Goal: Participate in discussion: Engage in conversation with other users on a specific topic

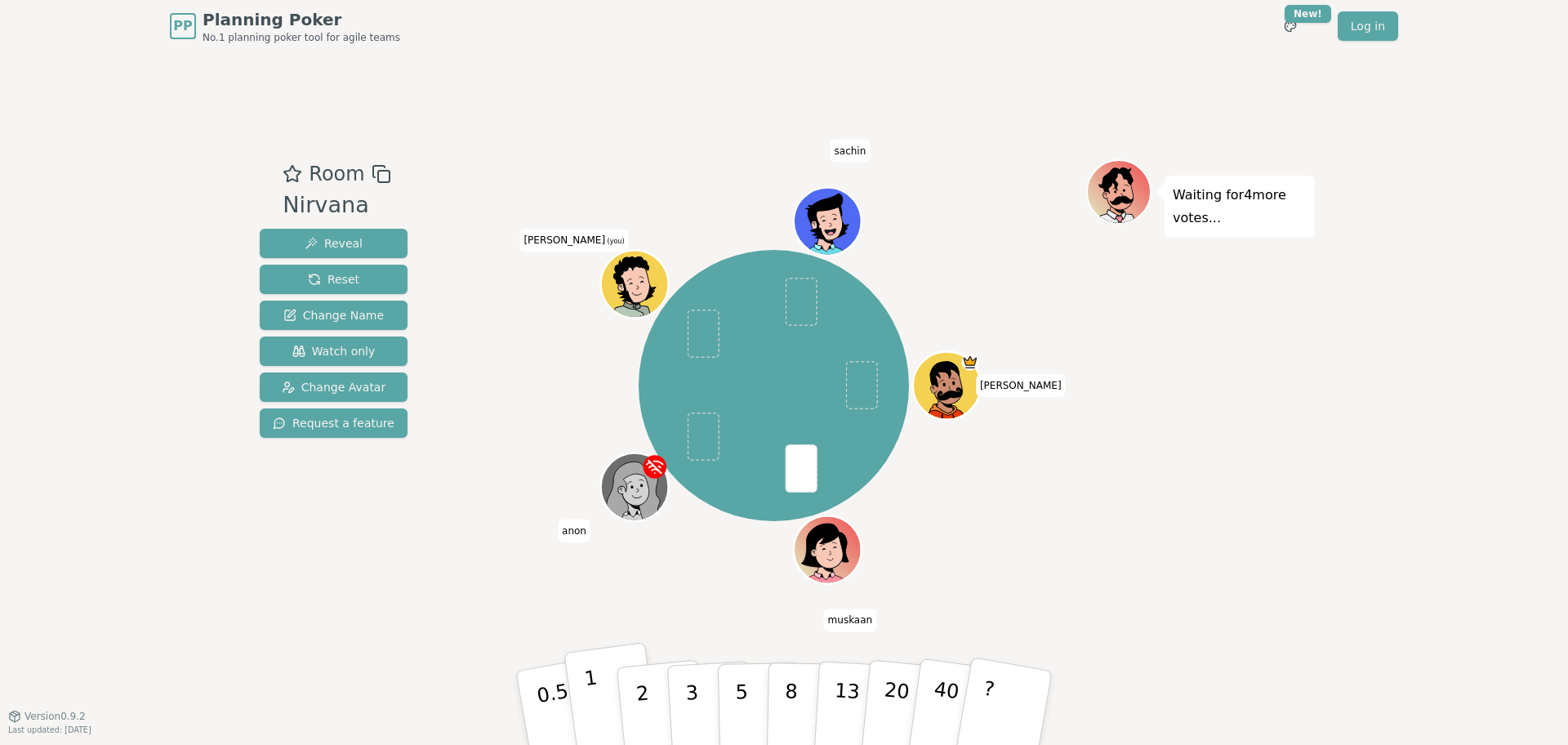
click at [583, 719] on button "1" at bounding box center [612, 708] width 97 height 132
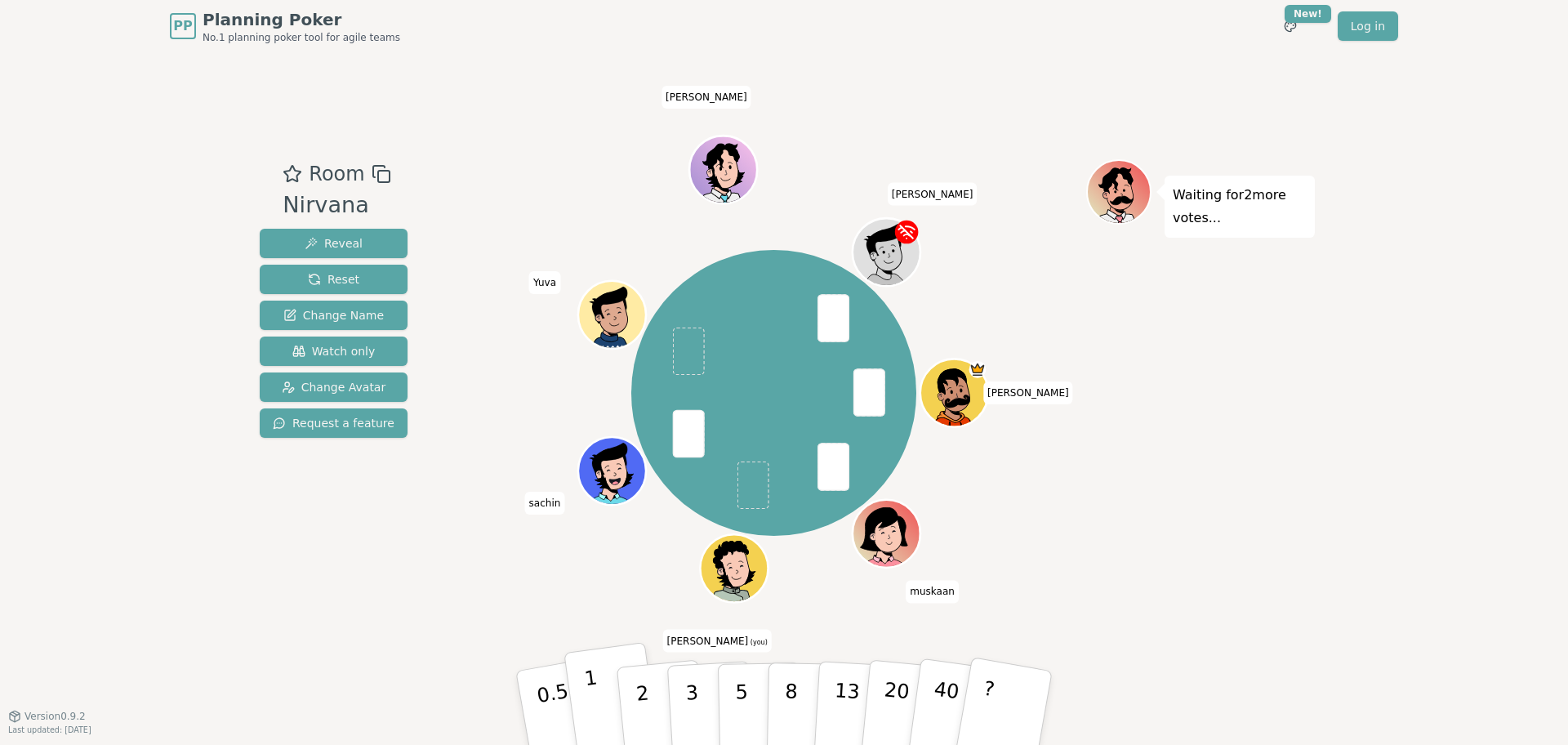
click at [600, 706] on button "1" at bounding box center [612, 708] width 97 height 132
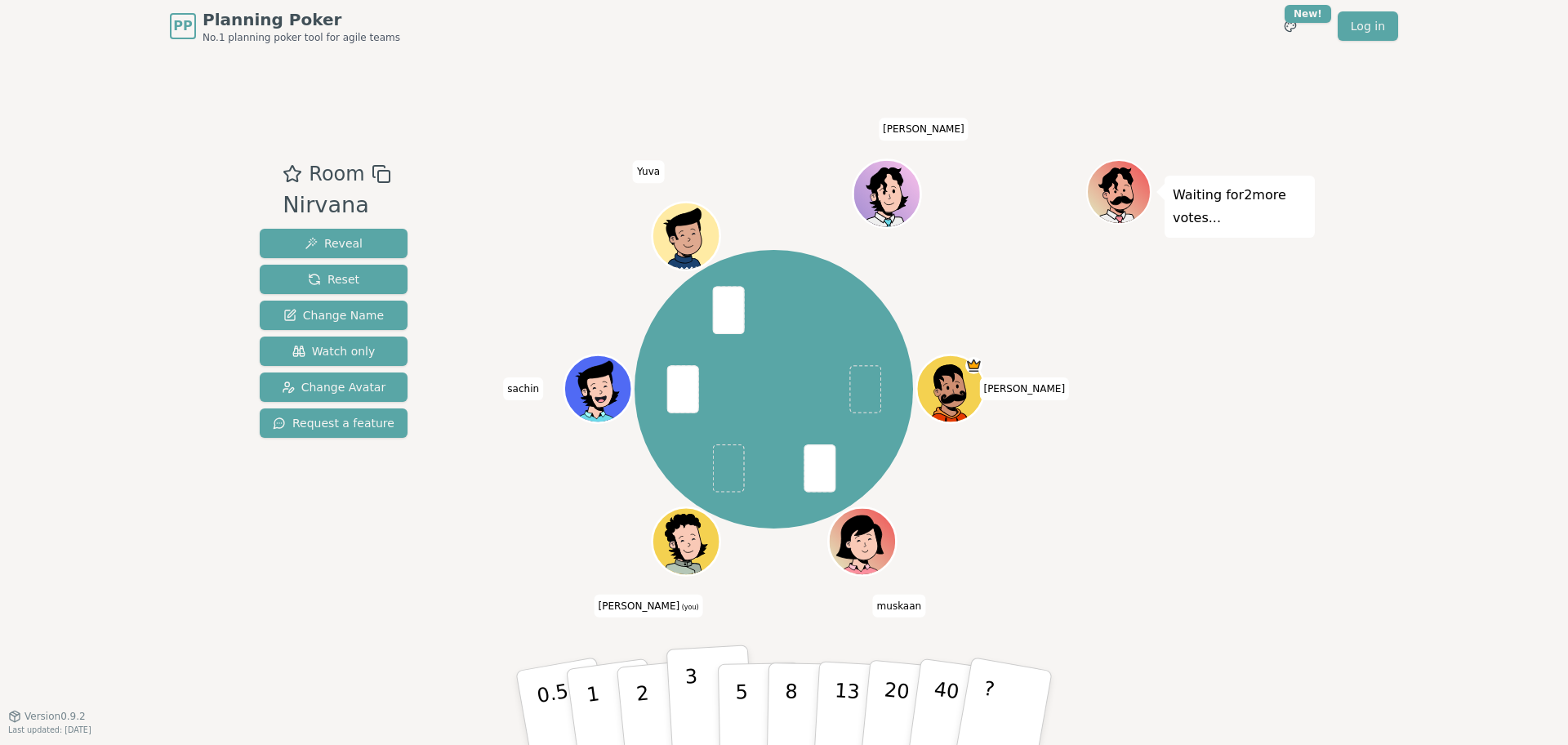
click at [688, 695] on p "3" at bounding box center [693, 710] width 18 height 89
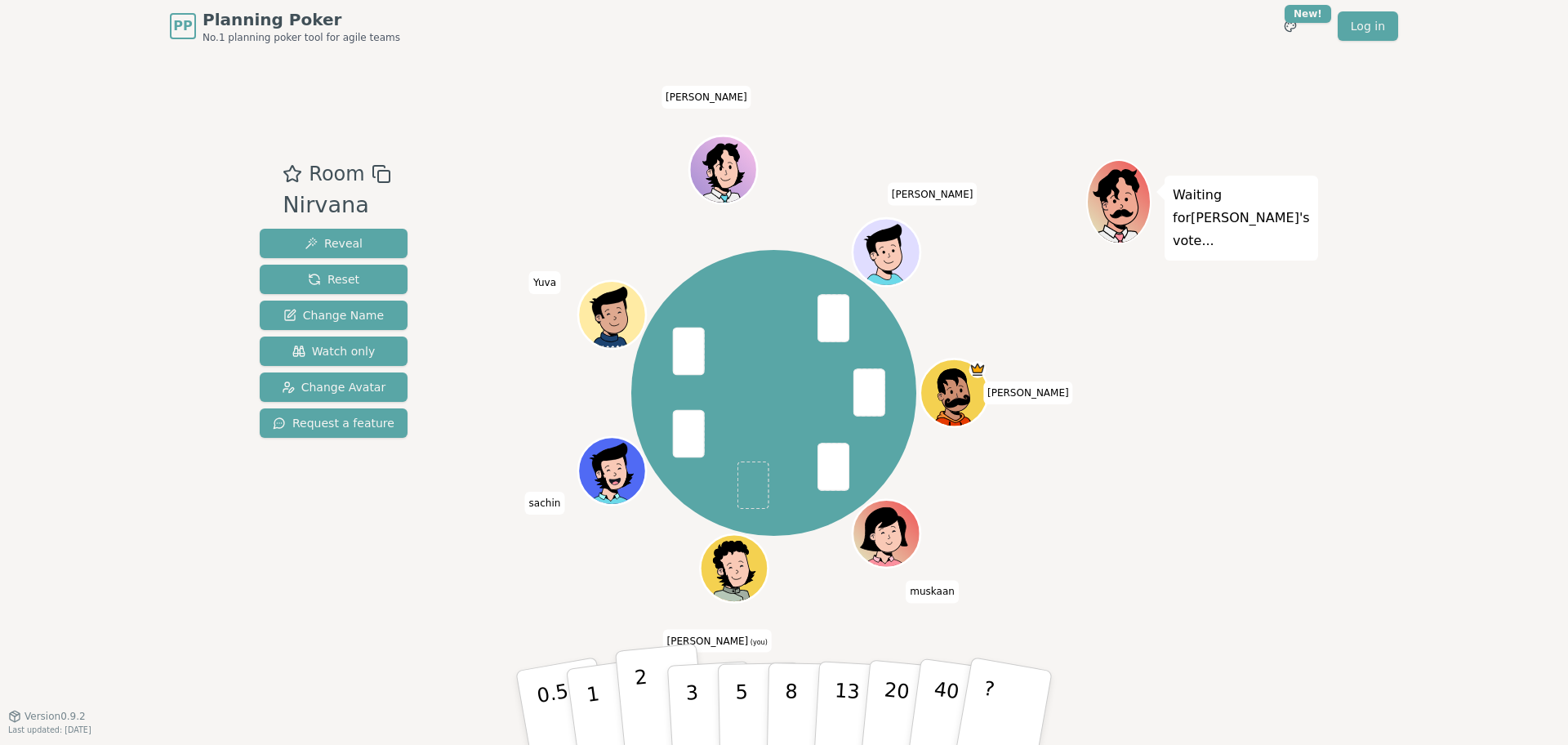
click at [645, 697] on p "2" at bounding box center [645, 710] width 21 height 89
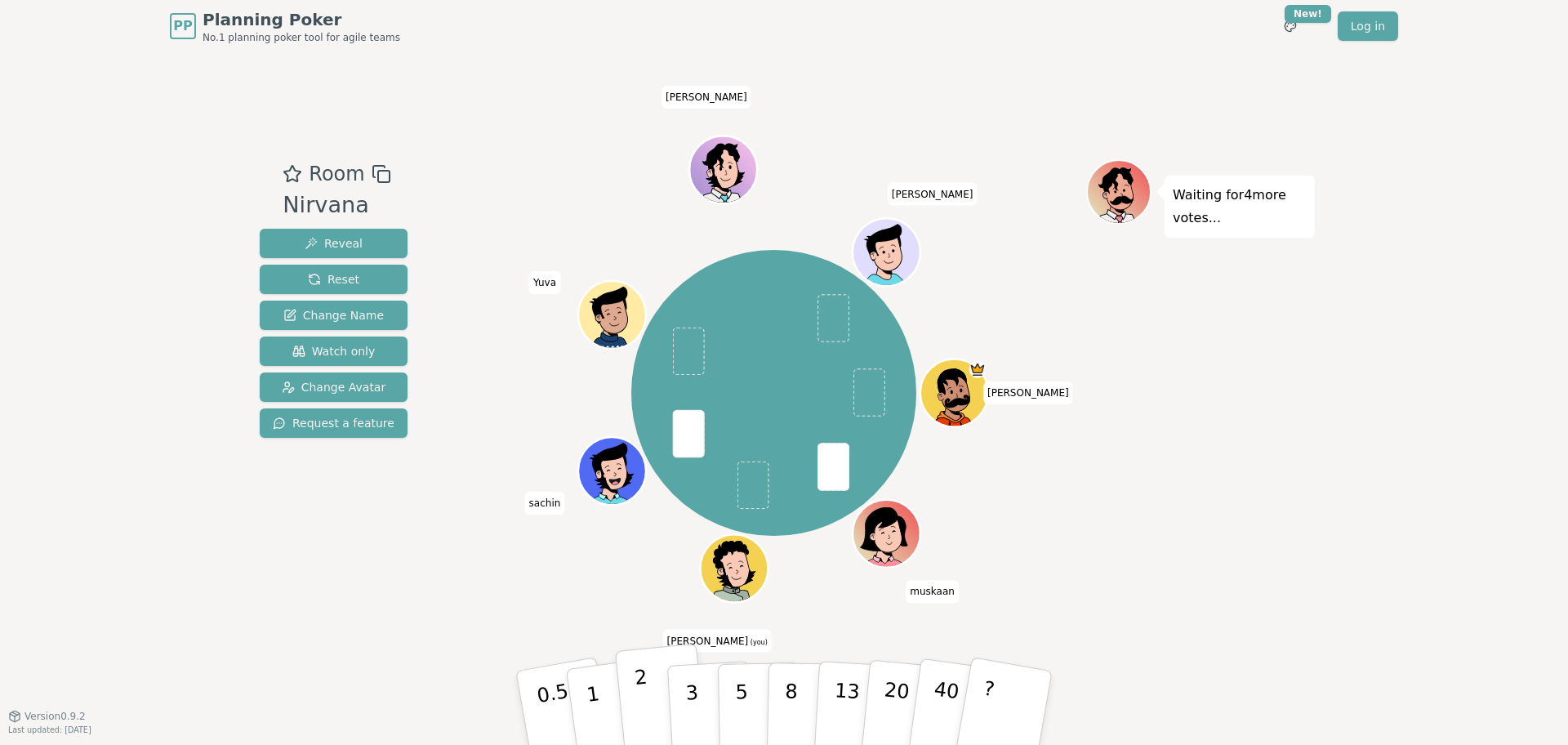
click at [627, 701] on button "2" at bounding box center [660, 709] width 93 height 130
click at [636, 722] on button "2" at bounding box center [660, 709] width 93 height 130
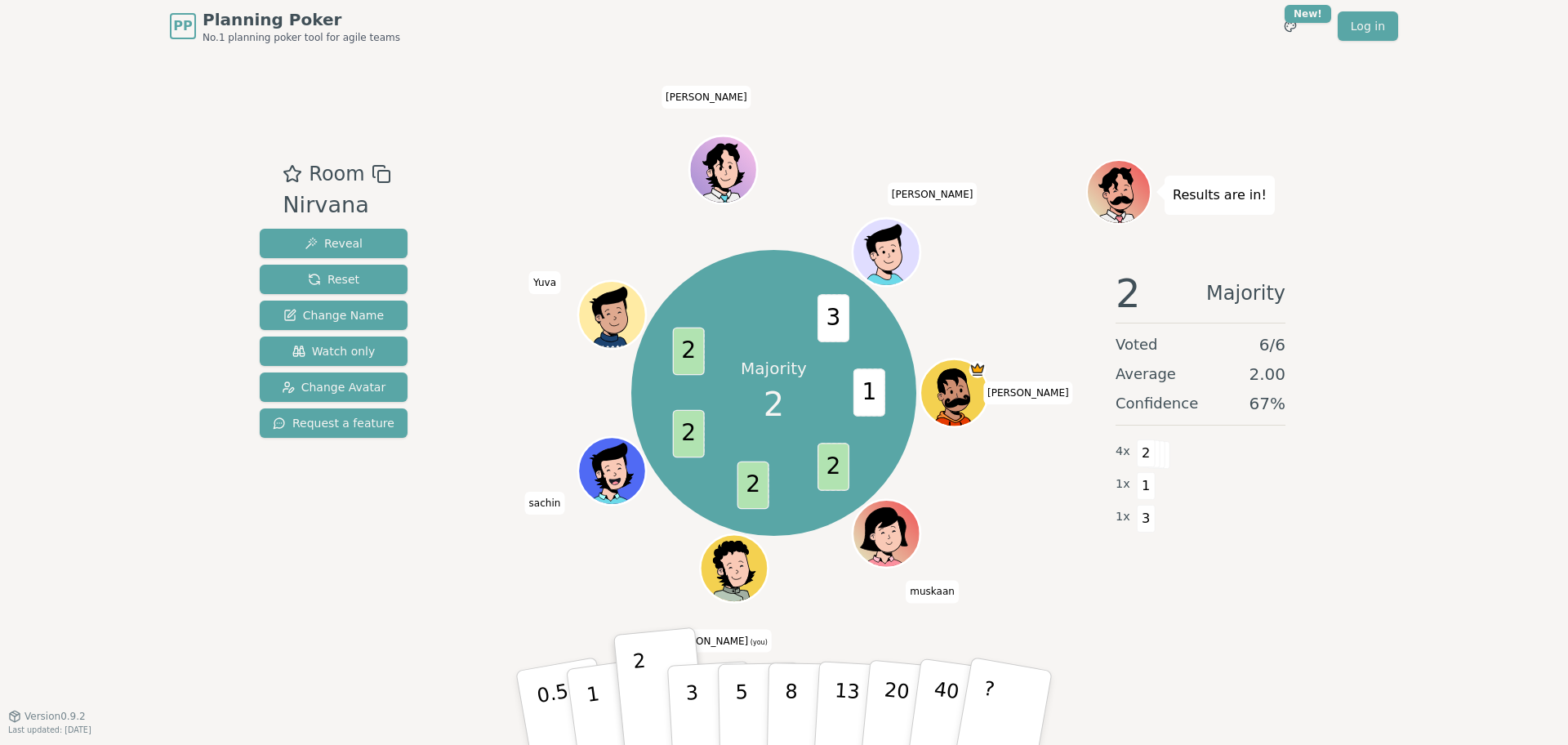
click at [752, 493] on span "2" at bounding box center [753, 485] width 32 height 48
click at [834, 471] on span "2" at bounding box center [833, 468] width 32 height 48
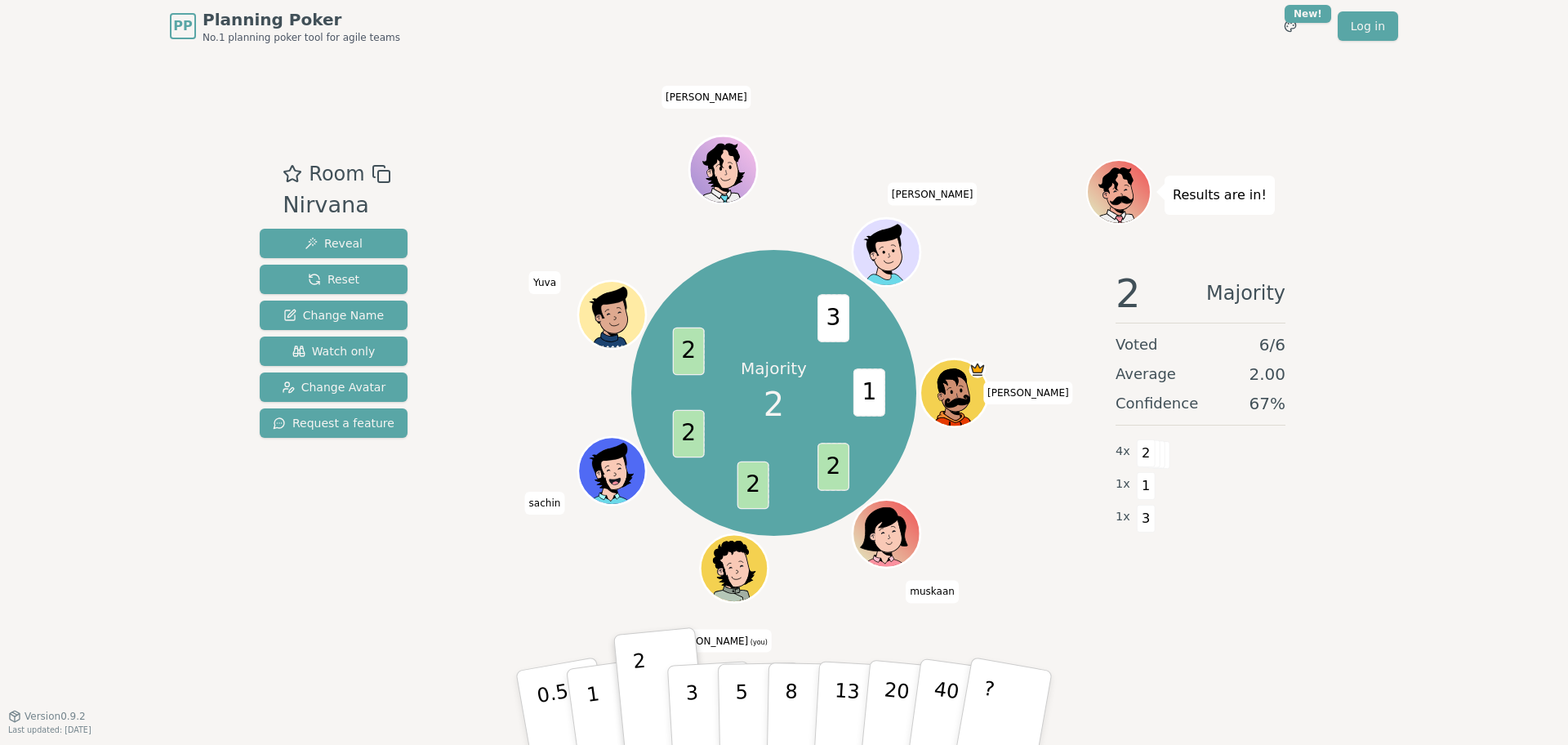
click at [751, 489] on span "2" at bounding box center [753, 485] width 32 height 48
click at [679, 431] on span "2" at bounding box center [688, 434] width 32 height 48
click at [688, 350] on span "2" at bounding box center [688, 352] width 32 height 48
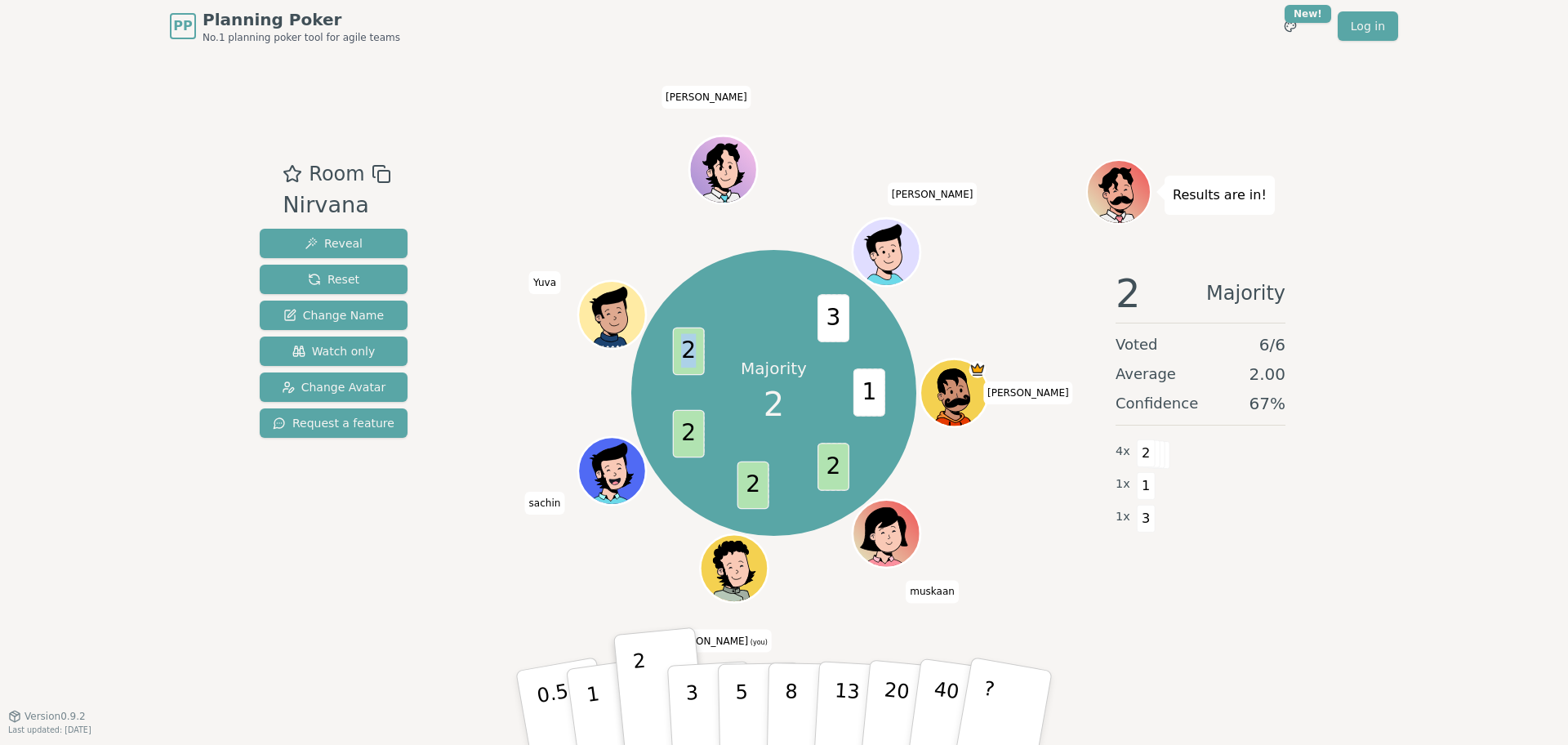
click at [688, 350] on span "2" at bounding box center [688, 352] width 32 height 48
click at [936, 198] on span "[PERSON_NAME]" at bounding box center [931, 194] width 89 height 23
click at [700, 102] on span "[PERSON_NAME]" at bounding box center [706, 97] width 89 height 23
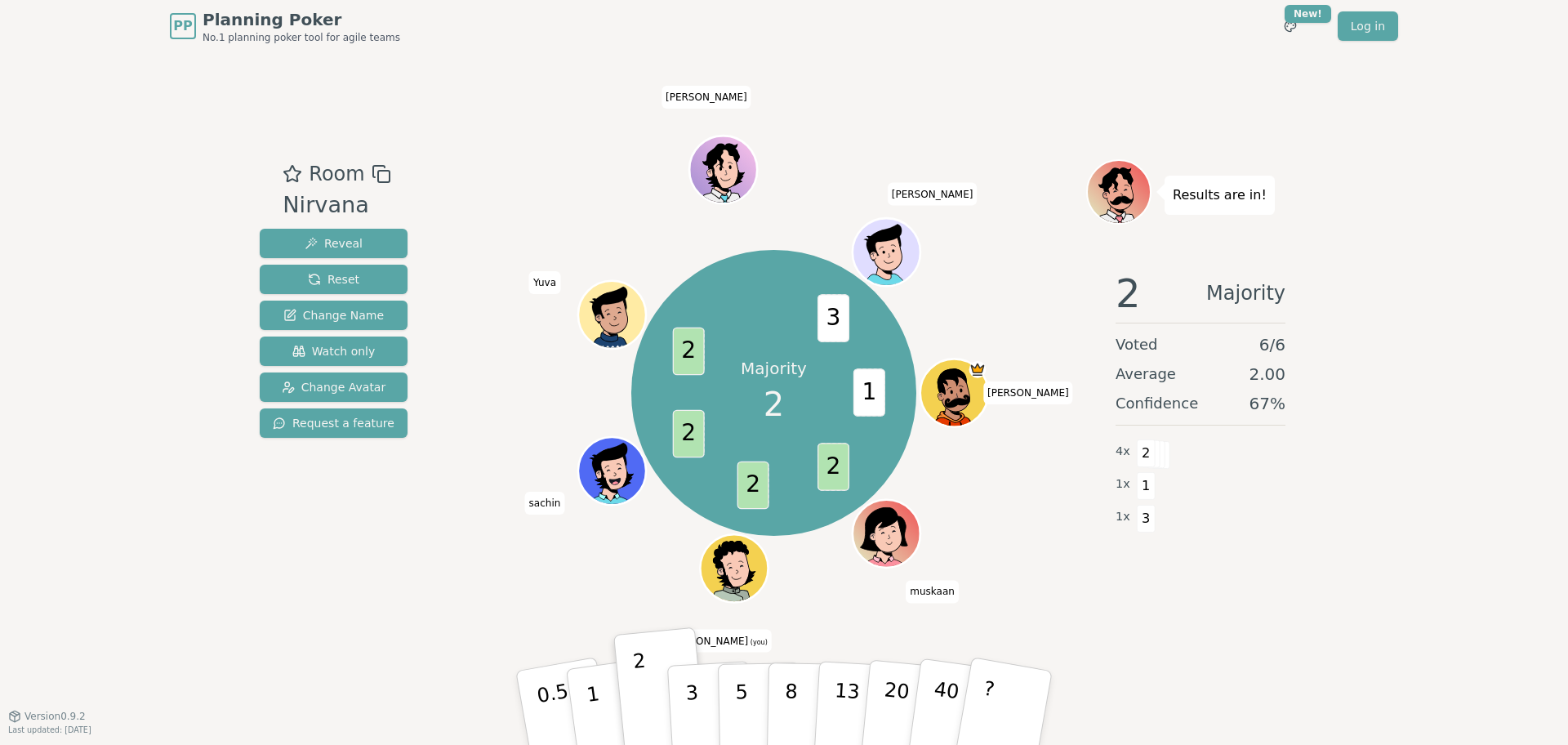
click at [541, 282] on span "Yuva" at bounding box center [545, 283] width 31 height 23
click at [544, 511] on span "sachin" at bounding box center [545, 503] width 40 height 23
click at [544, 507] on span "sachin" at bounding box center [545, 503] width 40 height 23
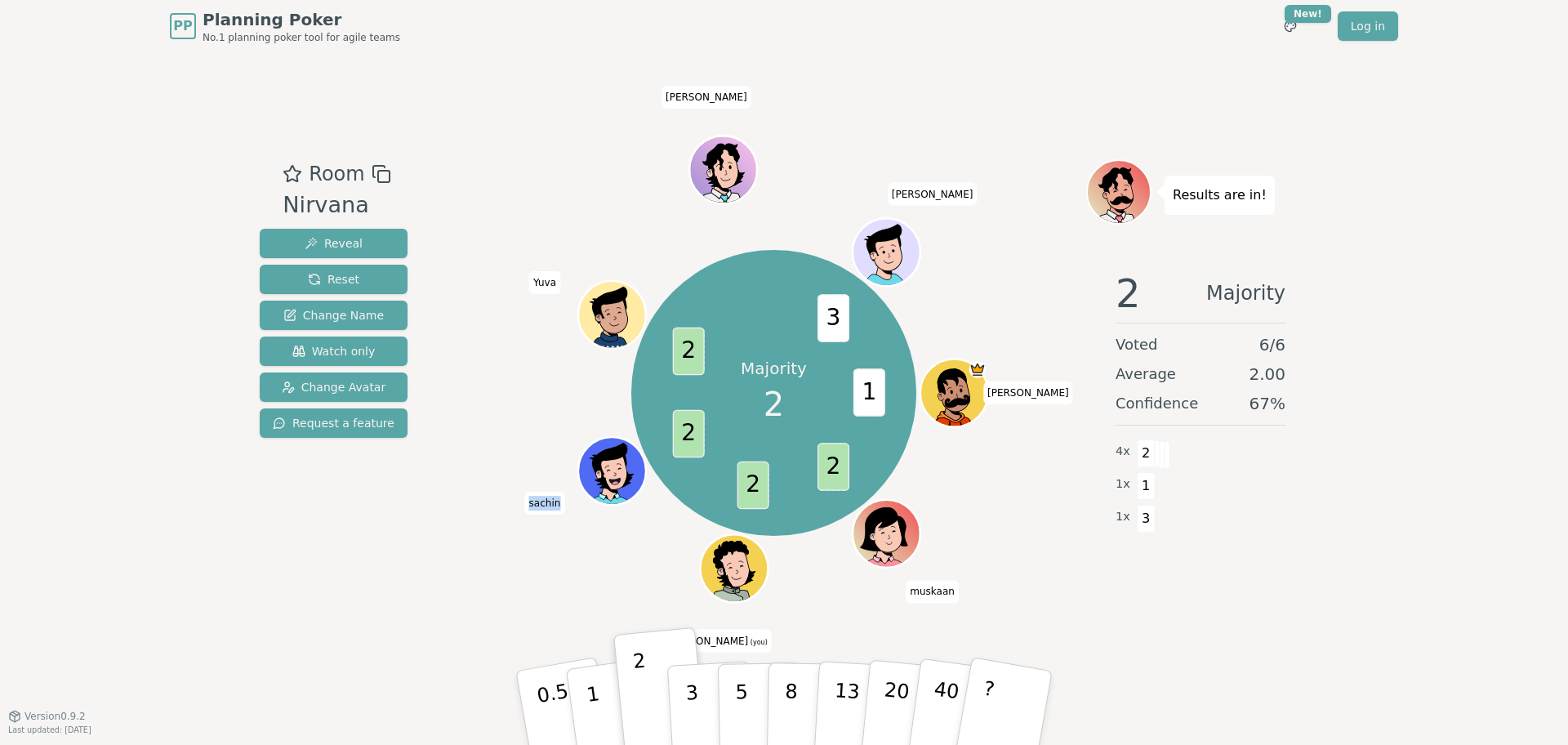
click at [544, 507] on span "sachin" at bounding box center [545, 503] width 40 height 23
click at [1023, 394] on span "[PERSON_NAME]" at bounding box center [1027, 393] width 89 height 23
click at [940, 587] on span "muskaan" at bounding box center [932, 592] width 53 height 23
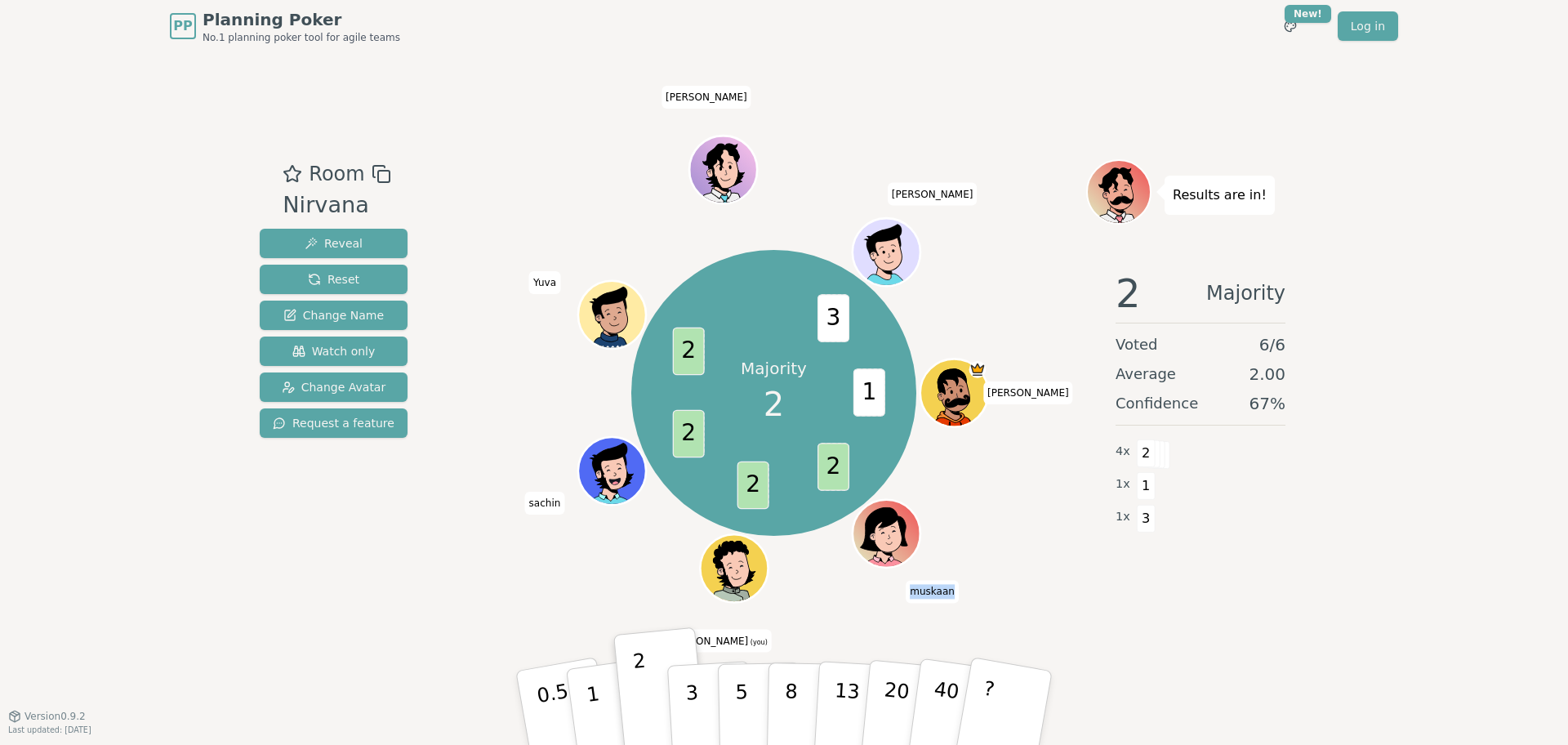
click at [940, 587] on span "muskaan" at bounding box center [932, 592] width 53 height 23
